Goal: Communication & Community: Answer question/provide support

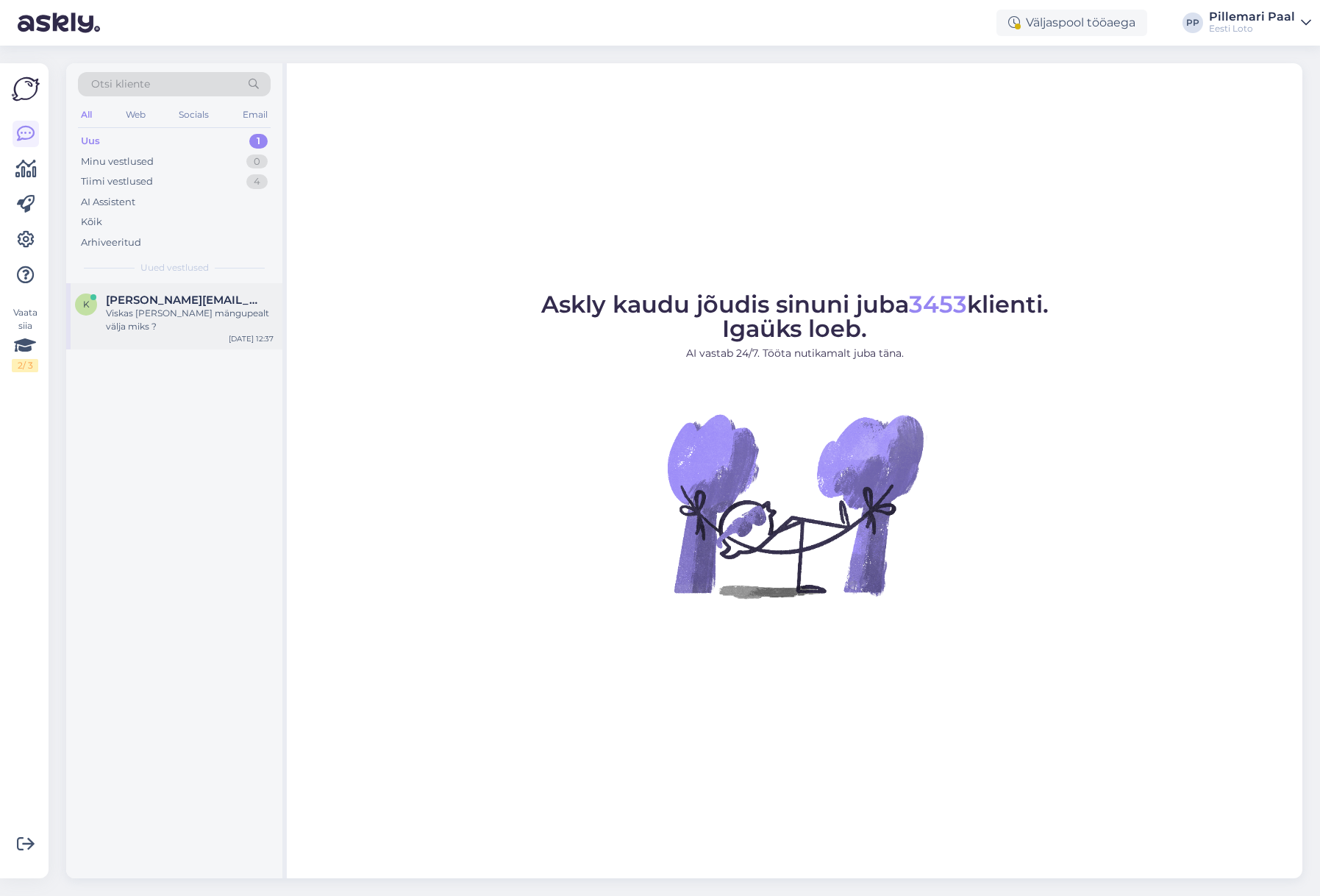
click at [159, 310] on div "Viskas [PERSON_NAME] mängupealt välja miks ?" at bounding box center [190, 320] width 168 height 27
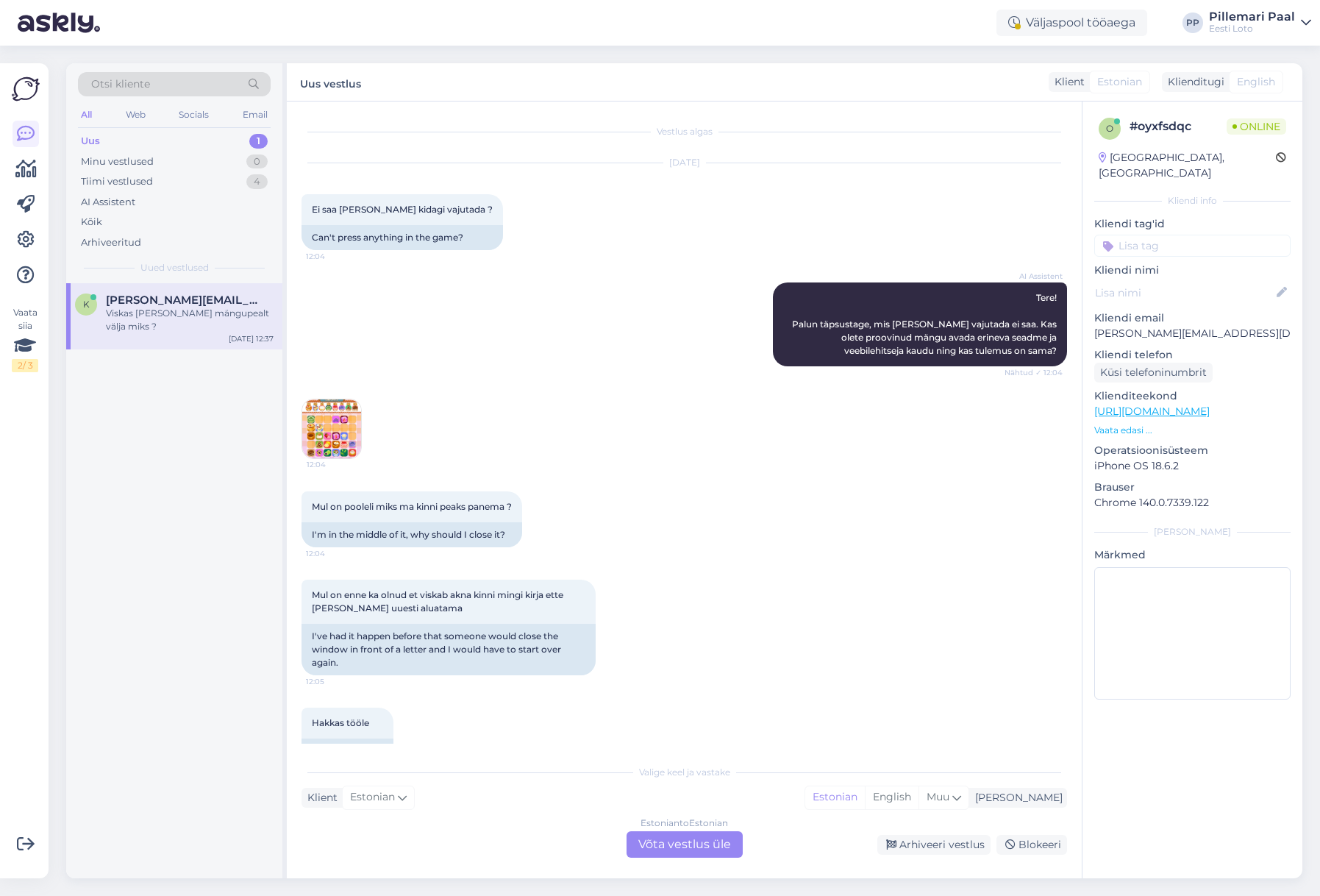
click at [349, 425] on img at bounding box center [331, 428] width 59 height 59
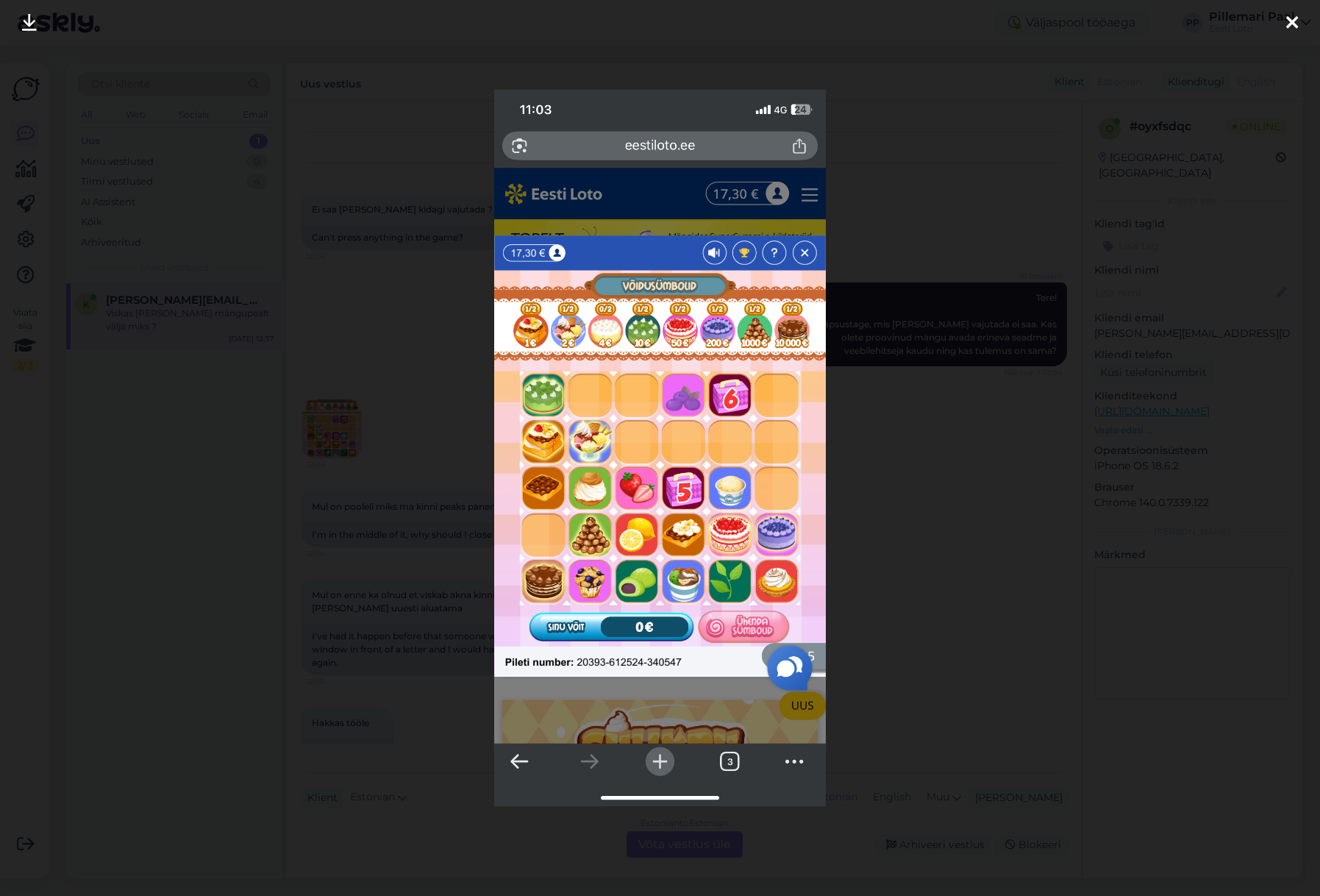
click at [896, 541] on div at bounding box center [660, 448] width 1320 height 896
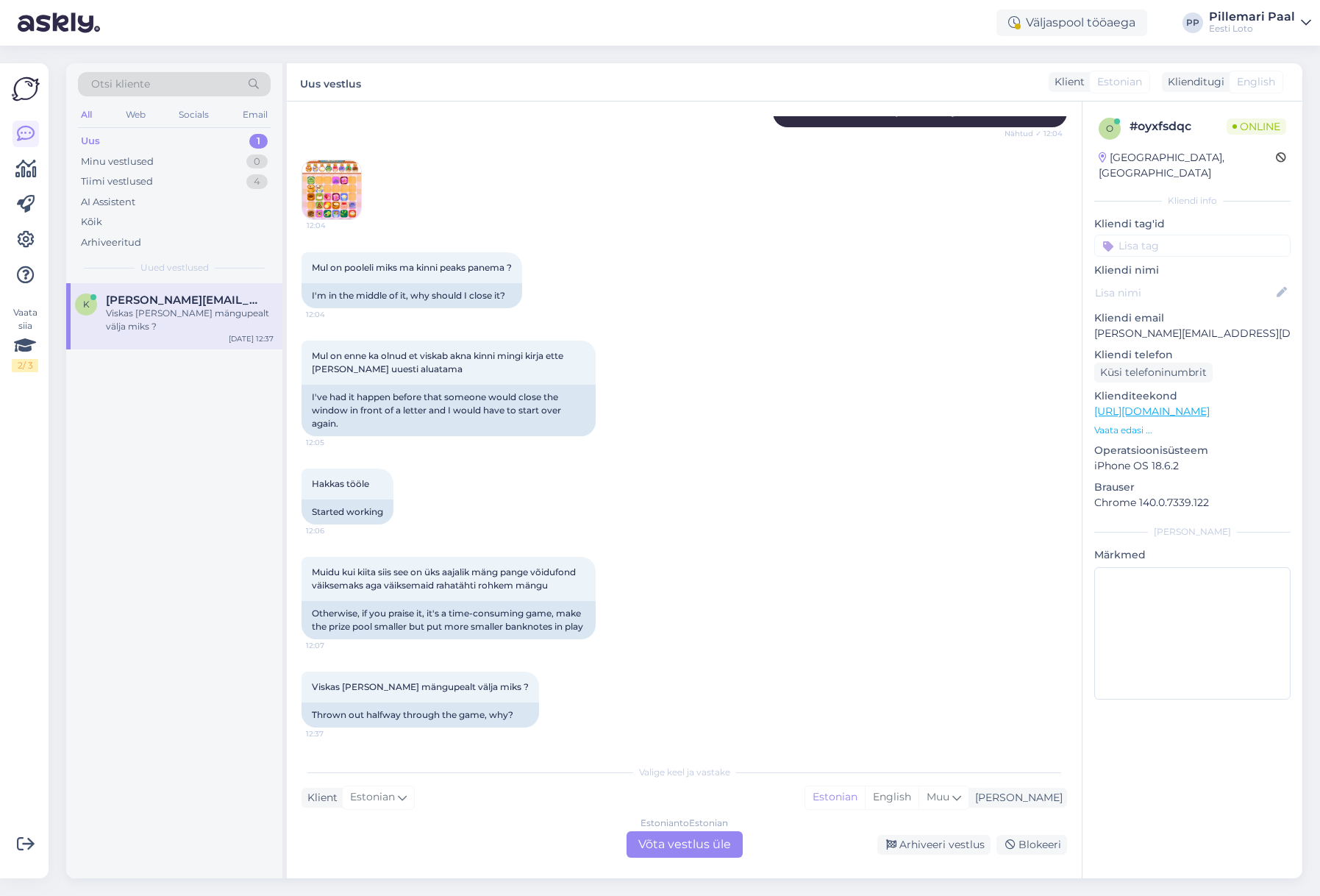
scroll to position [252, 0]
drag, startPoint x: 1225, startPoint y: 315, endPoint x: 1090, endPoint y: 322, distance: 135.2
click at [1090, 322] on div "o # oyxfsdqc Online [GEOGRAPHIC_DATA], [GEOGRAPHIC_DATA] Kliendi info Kliendi t…" at bounding box center [1192, 411] width 220 height 620
copy p "[PERSON_NAME][EMAIL_ADDRESS][DOMAIN_NAME]"
click at [686, 845] on div "Estonian to Estonian Võta vestlus üle" at bounding box center [685, 845] width 116 height 27
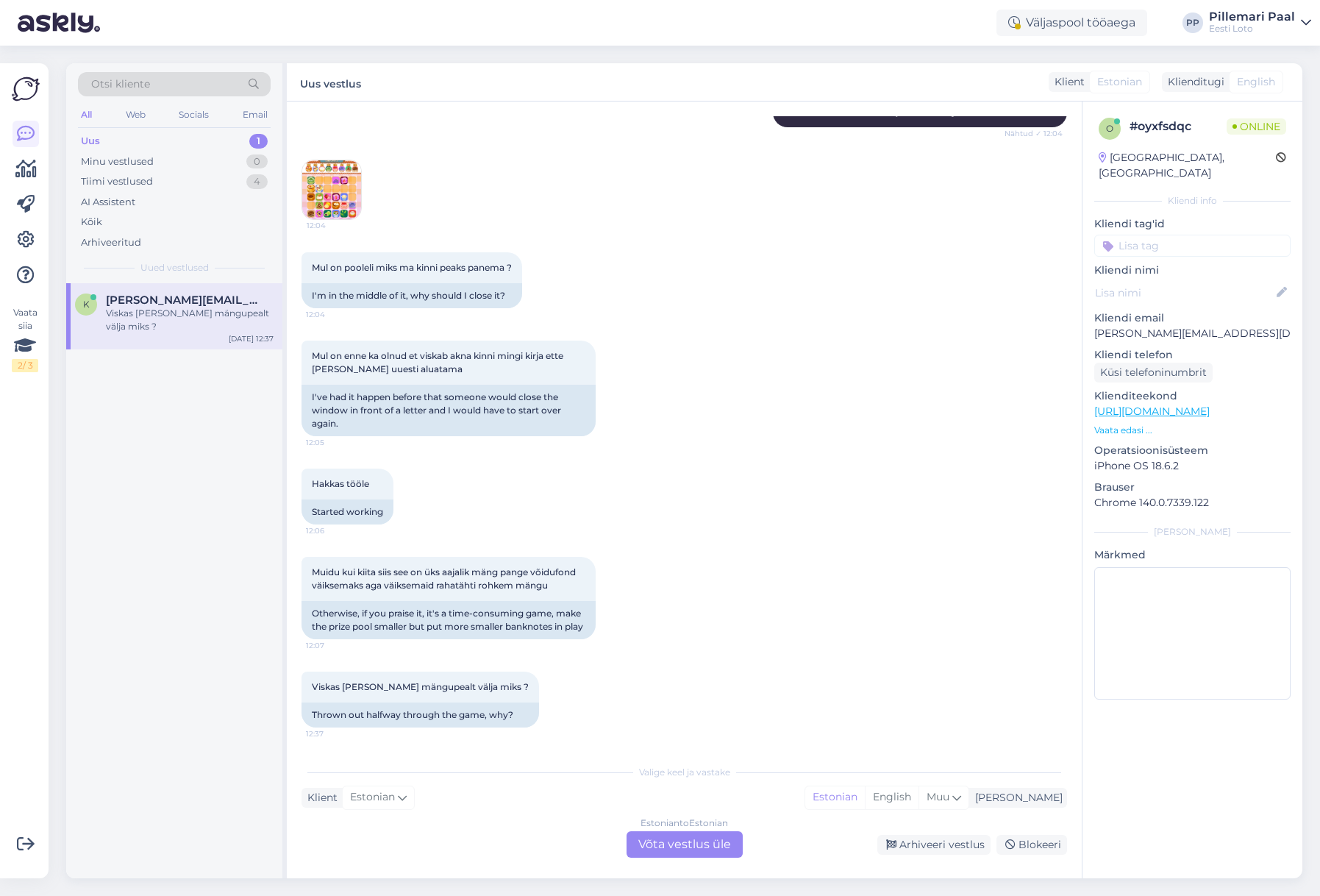
scroll to position [197, 0]
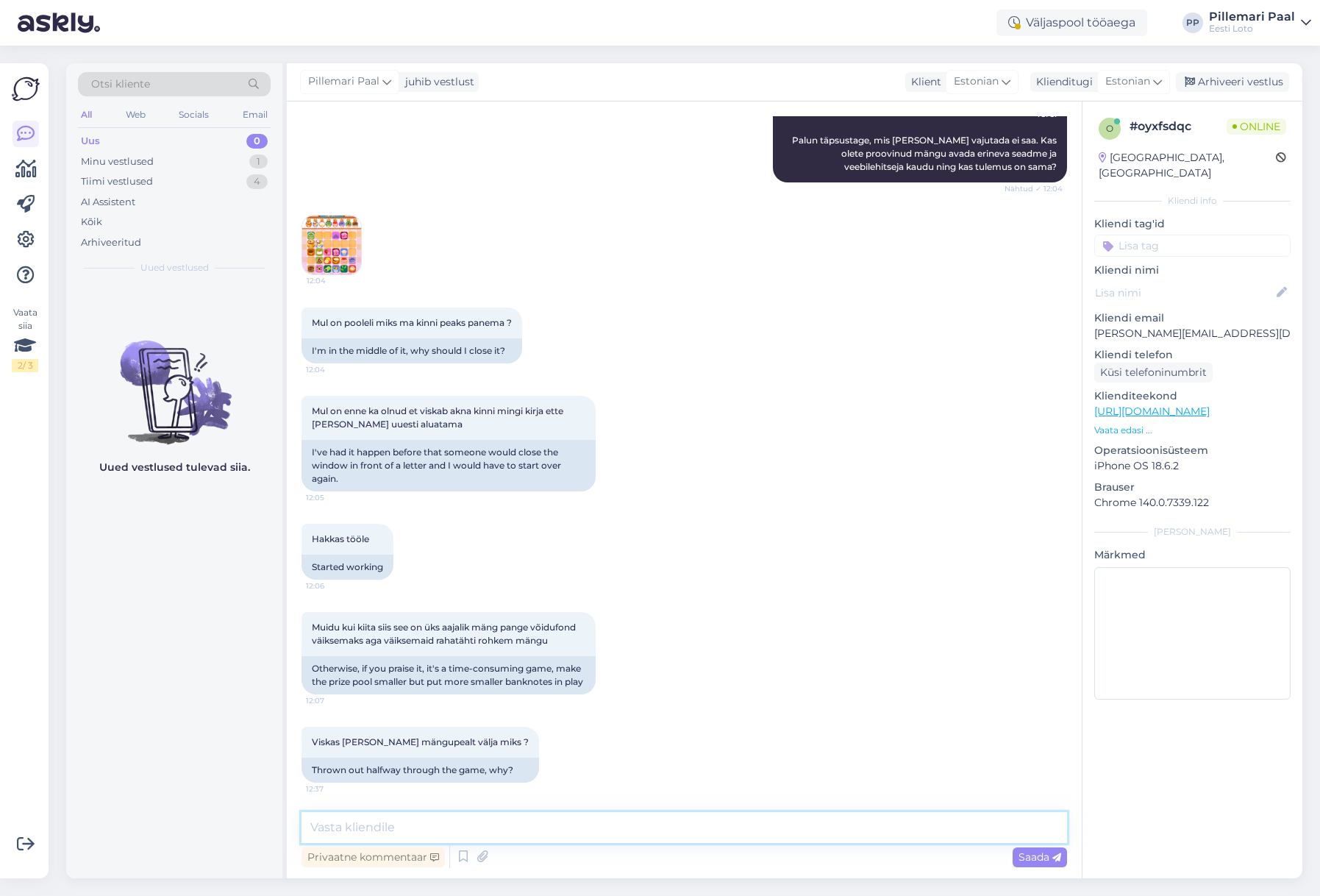
paste textarea "Tõrkega piletit on võimalik uuesti läbi mängida, valides Minu piletid – e-kiirl…"
click at [562, 827] on textarea at bounding box center [685, 827] width 766 height 30
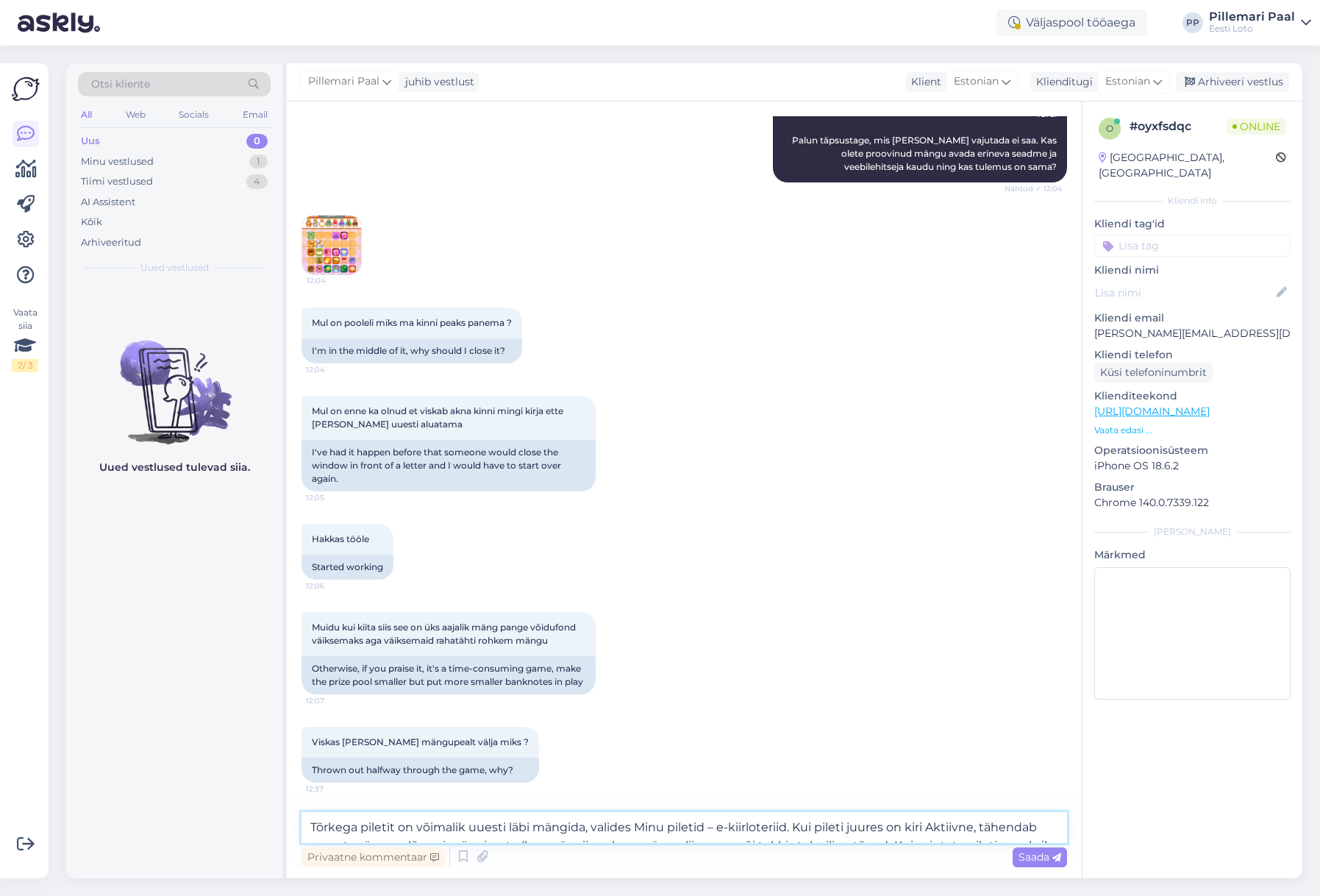
scroll to position [252, 0]
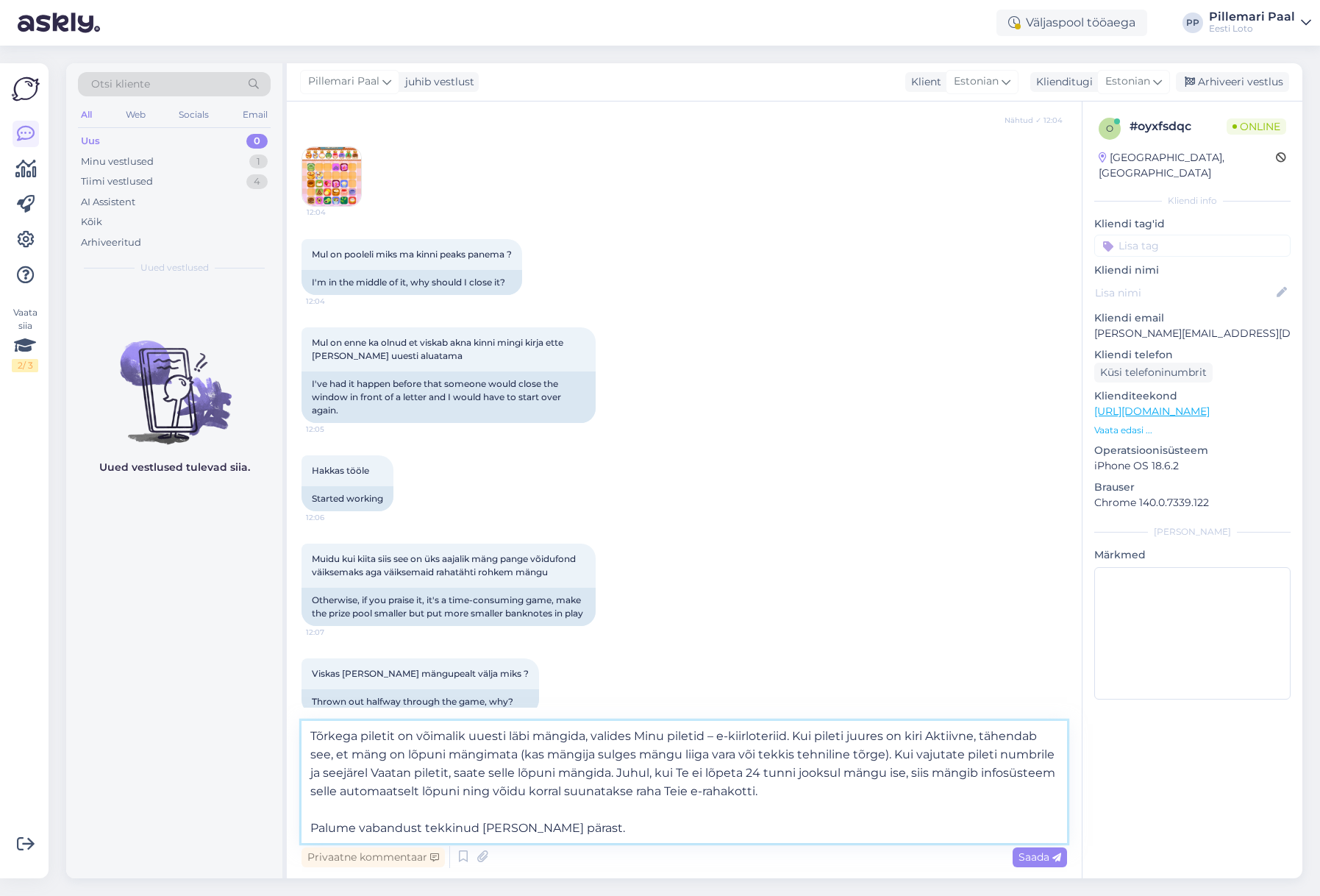
click at [641, 733] on textarea "Tõrkega piletit on võimalik uuesti läbi mängida, valides Minu piletid – e-kiirl…" at bounding box center [685, 782] width 766 height 122
click at [707, 732] on textarea "Tõrkega piletit on võimalik uuesti läbi mängida, valides "Minu piletid – e-kiir…" at bounding box center [685, 782] width 766 height 122
click at [728, 732] on textarea "Tõrkega piletit on võimalik uuesti läbi mängida, valides "Minu piletid" – e-kii…" at bounding box center [685, 782] width 766 height 122
click at [800, 731] on textarea "Tõrkega piletit on võimalik uuesti läbi mängida, valides "Minu piletid" – "e-ki…" at bounding box center [685, 782] width 766 height 122
click at [945, 736] on textarea "Tõrkega piletit on võimalik uuesti läbi mängida, valides "Minu piletid" – "e-ki…" at bounding box center [685, 782] width 766 height 122
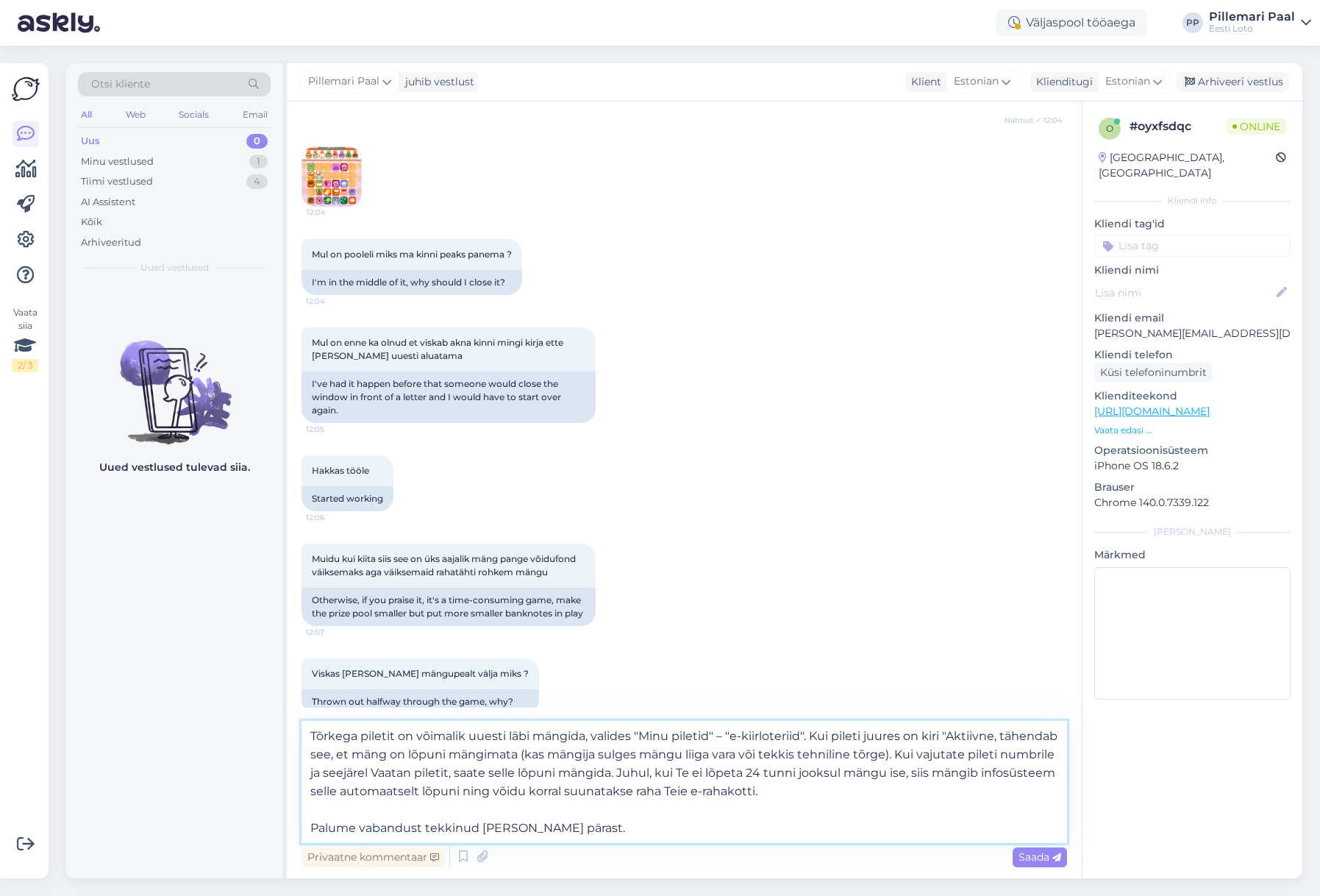
click at [995, 733] on textarea "Tõrkega piletit on võimalik uuesti läbi mängida, valides "Minu piletid" – "e-ki…" at bounding box center [685, 782] width 766 height 122
click at [466, 772] on textarea "Tõrkega piletit on võimalik uuesti läbi mängida, valides "Minu piletid" – "e-ki…" at bounding box center [685, 782] width 766 height 122
click at [543, 765] on textarea "Tõrkega piletit on võimalik uuesti läbi mängida, valides "Minu piletid" – "e-ki…" at bounding box center [685, 782] width 766 height 122
type textarea "Tõrkega piletit on võimalik uuesti läbi mängida, valides "Minu piletid" – "e-ki…"
click at [1027, 854] on span "Saada" at bounding box center [1039, 857] width 43 height 13
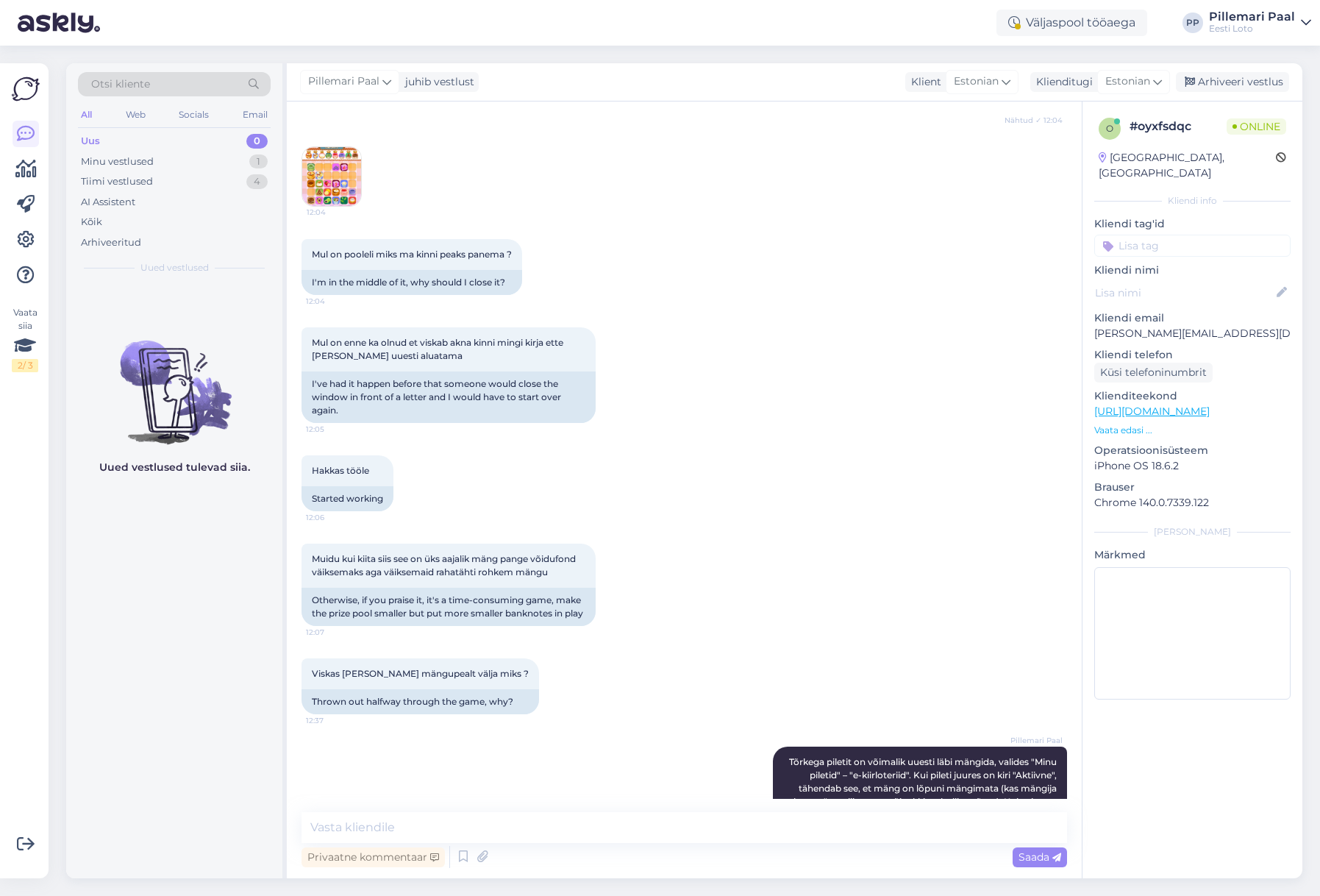
scroll to position [379, 0]
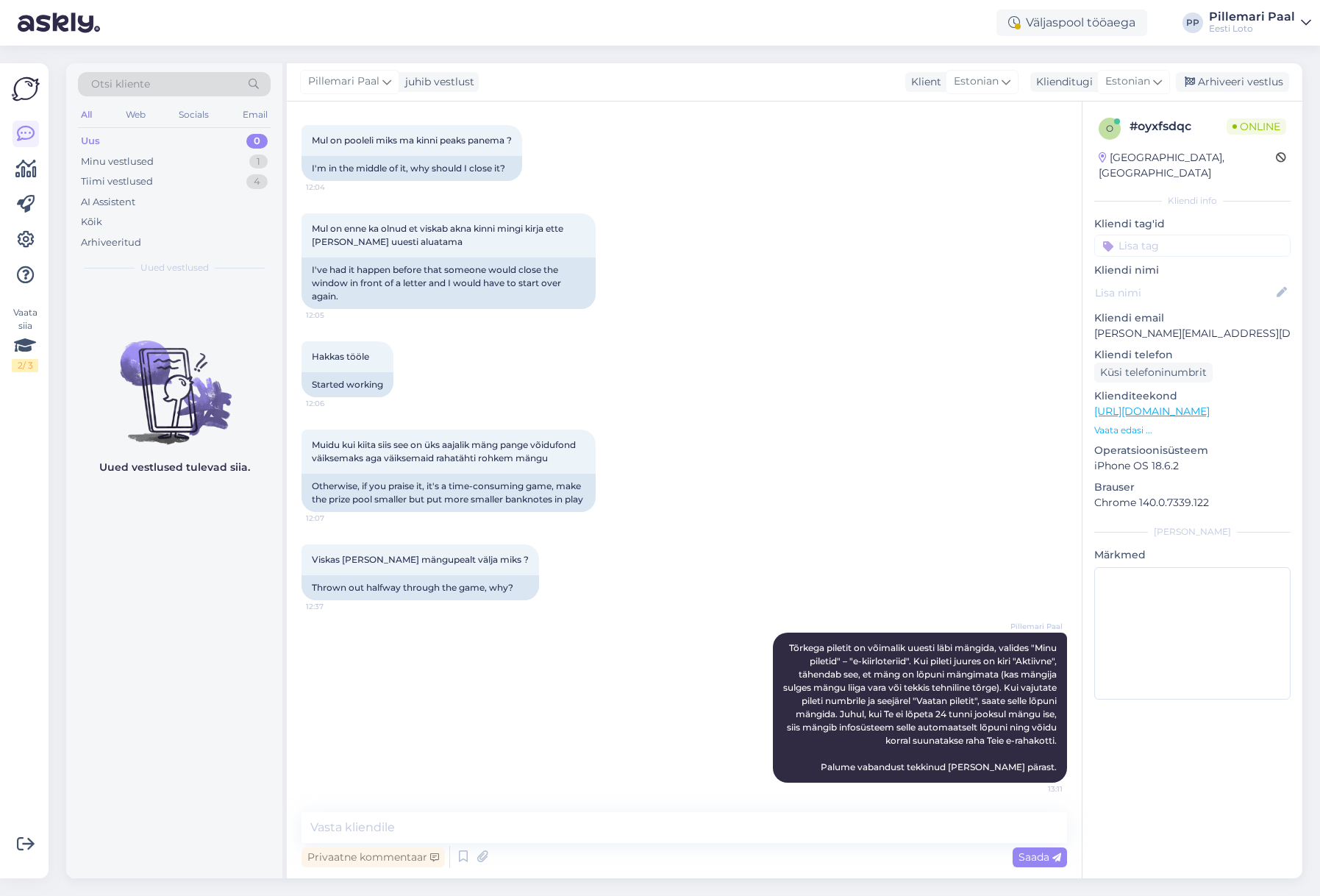
click at [1127, 239] on input at bounding box center [1192, 245] width 196 height 22
type input "e-kiir"
click at [1187, 280] on span "e-kiirloterii" at bounding box center [1192, 284] width 47 height 9
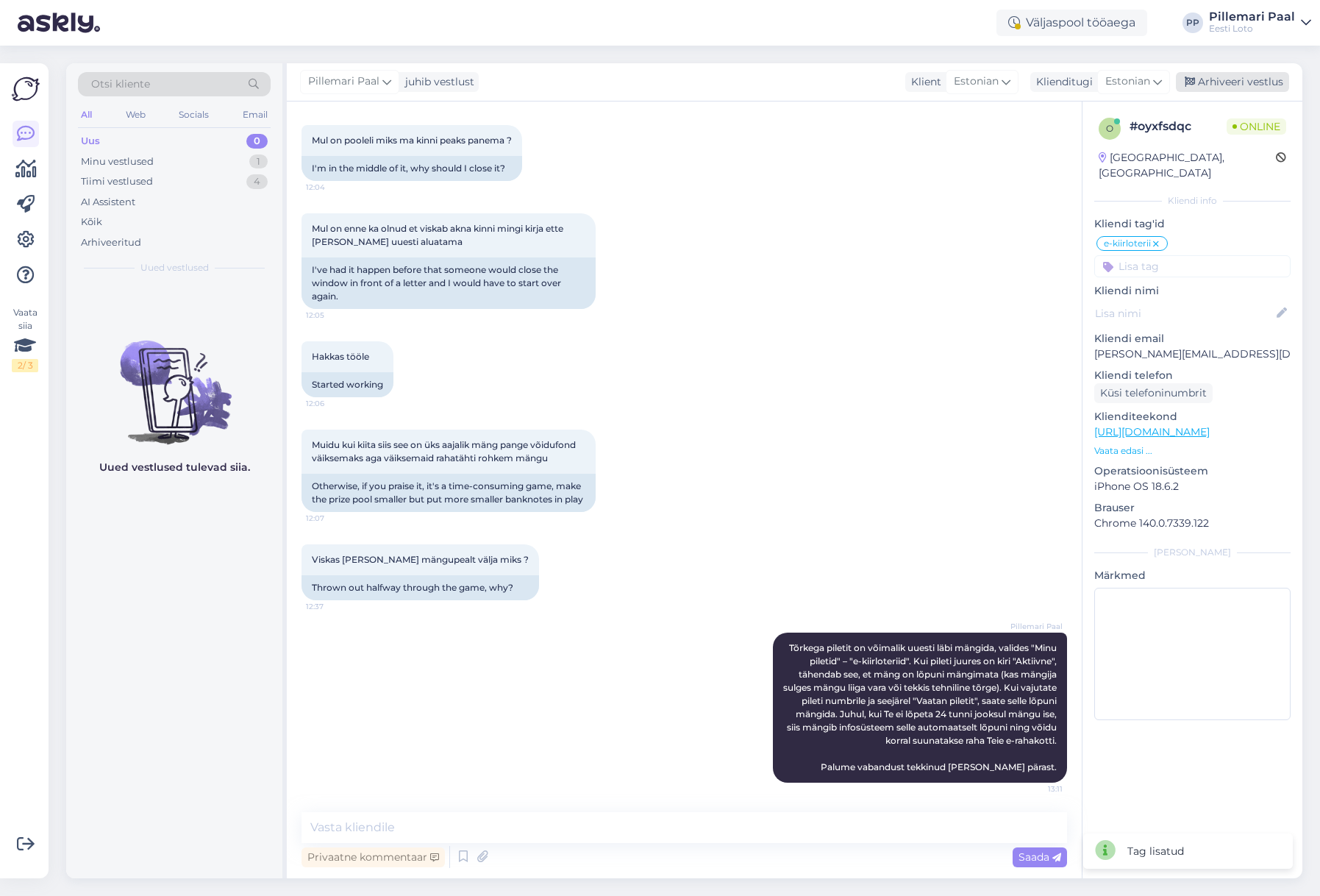
click at [1223, 82] on div "Arhiveeri vestlus" at bounding box center [1232, 82] width 113 height 20
